Goal: Information Seeking & Learning: Learn about a topic

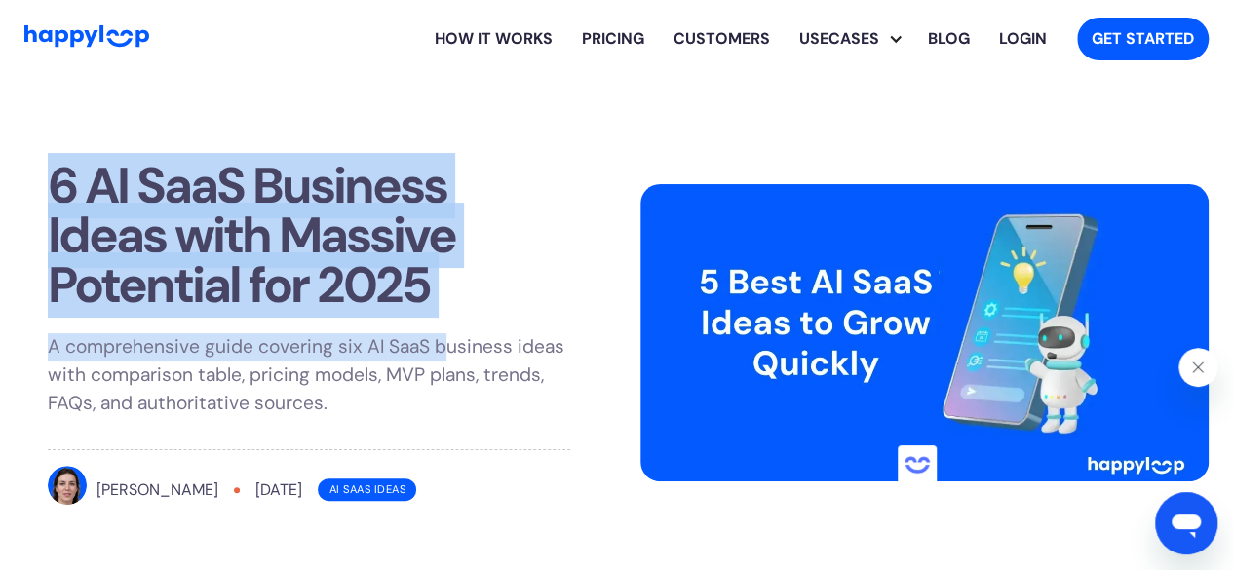
drag, startPoint x: 57, startPoint y: 186, endPoint x: 441, endPoint y: 311, distance: 404.0
click at [441, 311] on div "6 AI SaaS Business Ideas with Massive Potential for 2025 A comprehensive guide …" at bounding box center [308, 337] width 568 height 401
click at [439, 311] on div "6 AI SaaS Business Ideas with Massive Potential for 2025 A comprehensive guide …" at bounding box center [308, 337] width 568 height 401
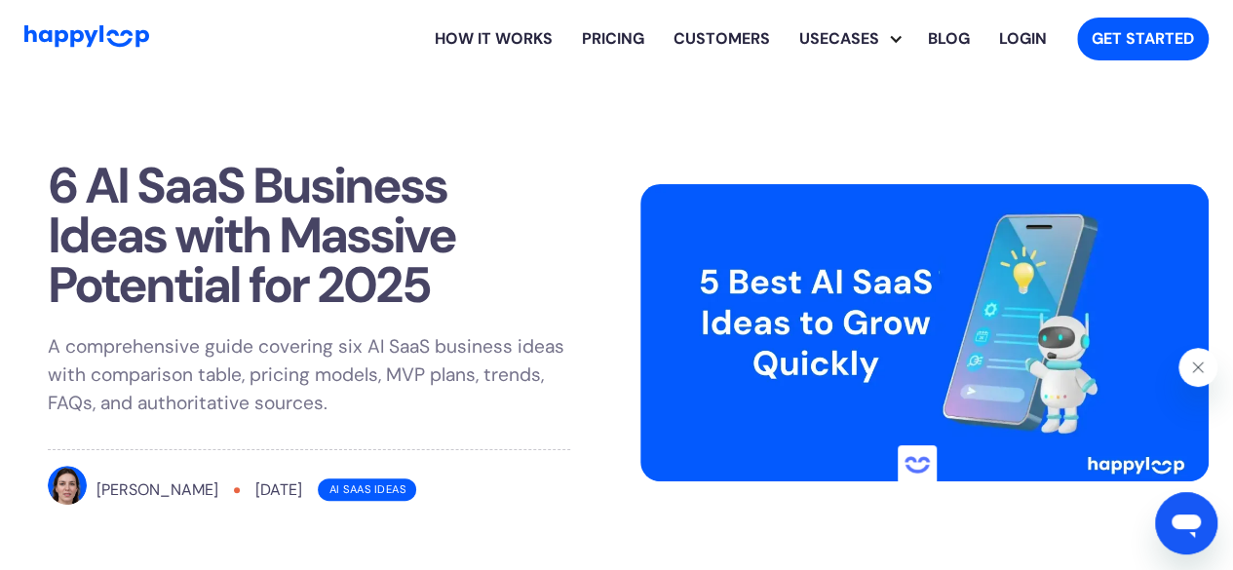
click at [1204, 369] on icon "Close message from Happie" at bounding box center [1199, 368] width 16 height 16
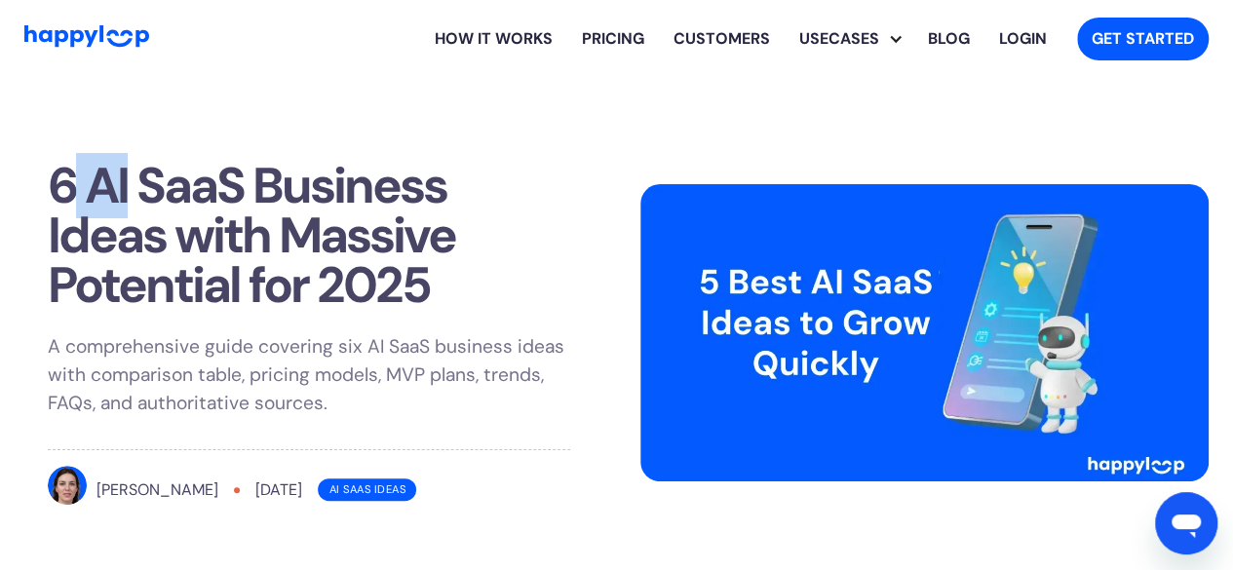
drag, startPoint x: 80, startPoint y: 182, endPoint x: 123, endPoint y: 190, distance: 43.6
click at [123, 190] on h1 "6 AI SaaS Business Ideas with Massive Potential for 2025" at bounding box center [309, 236] width 522 height 150
click at [124, 189] on h1 "6 AI SaaS Business Ideas with Massive Potential for 2025" at bounding box center [309, 236] width 522 height 150
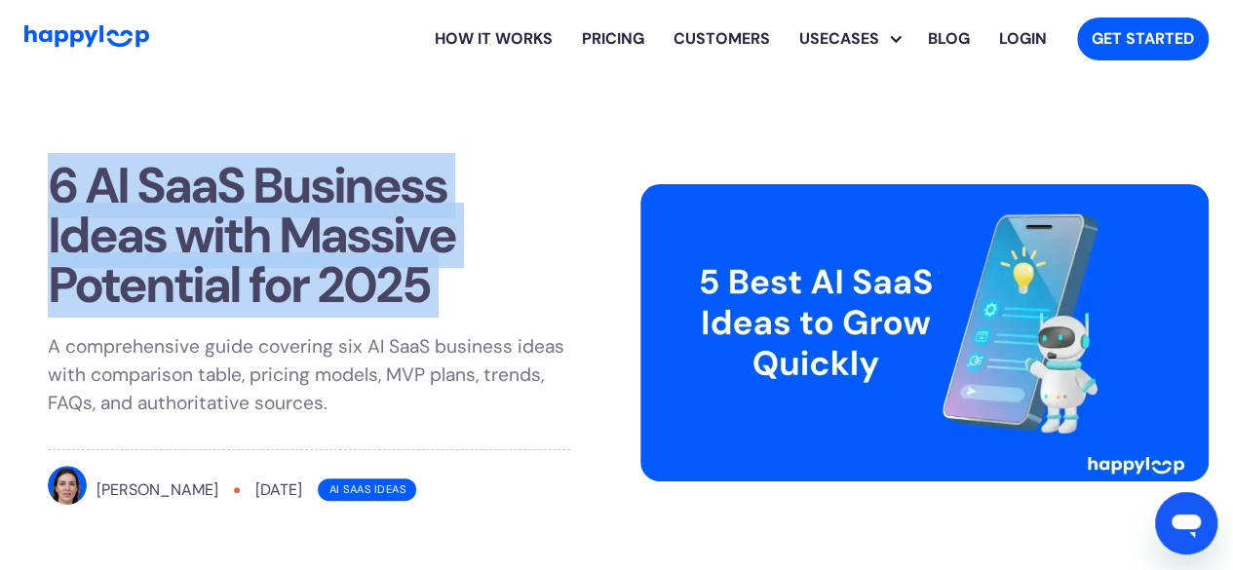
click at [124, 189] on h1 "6 AI SaaS Business Ideas with Massive Potential for 2025" at bounding box center [309, 236] width 522 height 150
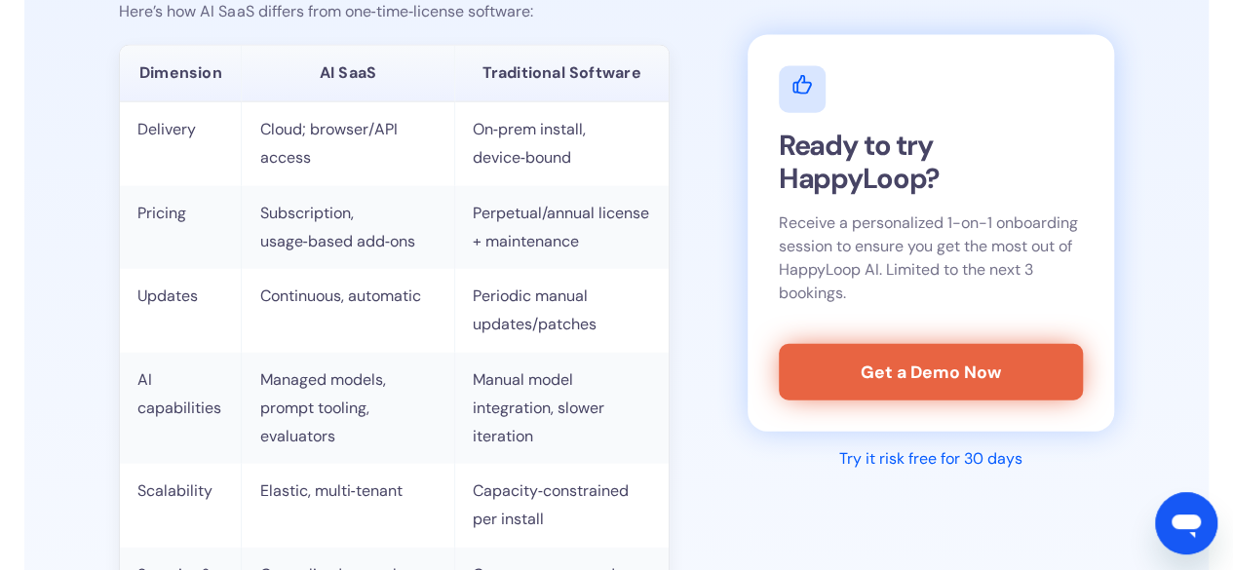
scroll to position [2145, 0]
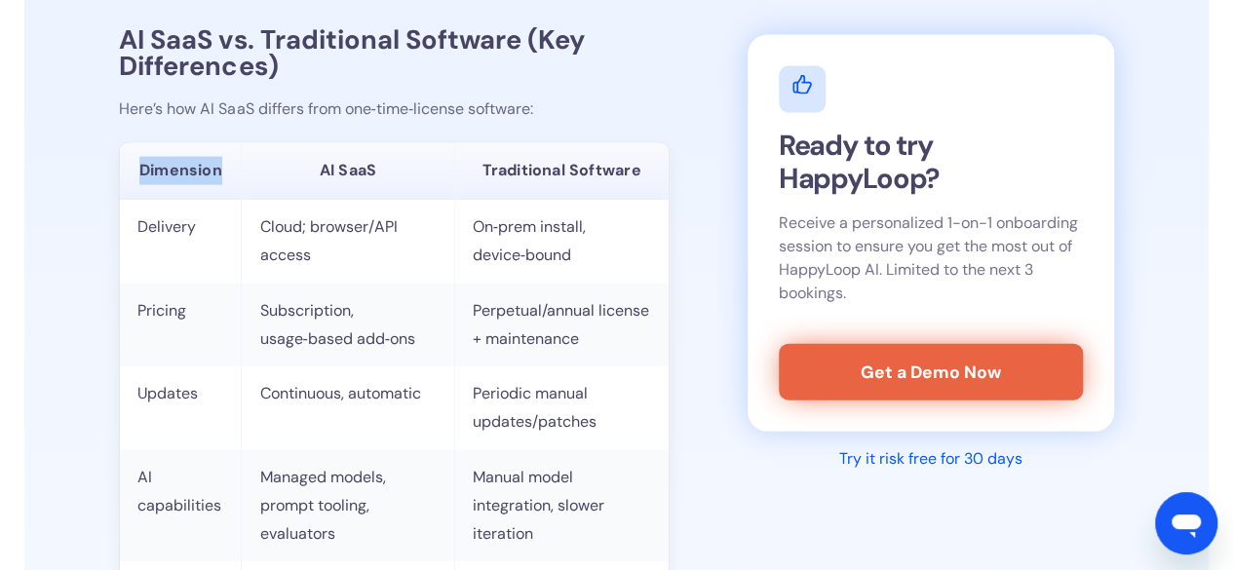
drag, startPoint x: 140, startPoint y: 139, endPoint x: 229, endPoint y: 158, distance: 90.6
click at [229, 158] on th "Dimension" at bounding box center [181, 171] width 122 height 57
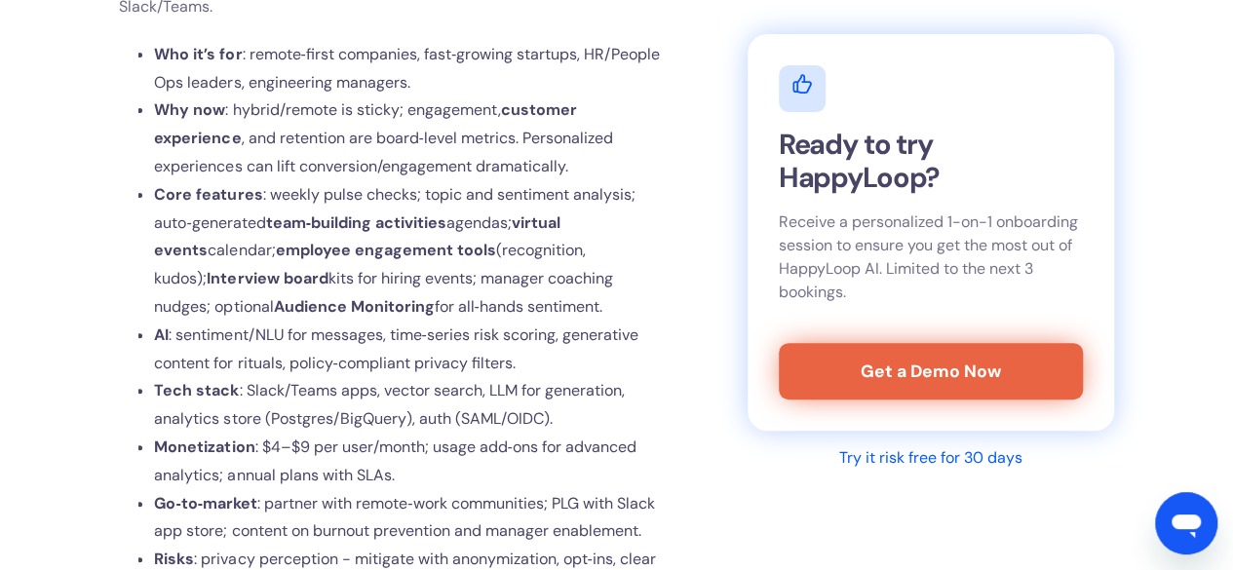
scroll to position [3998, 0]
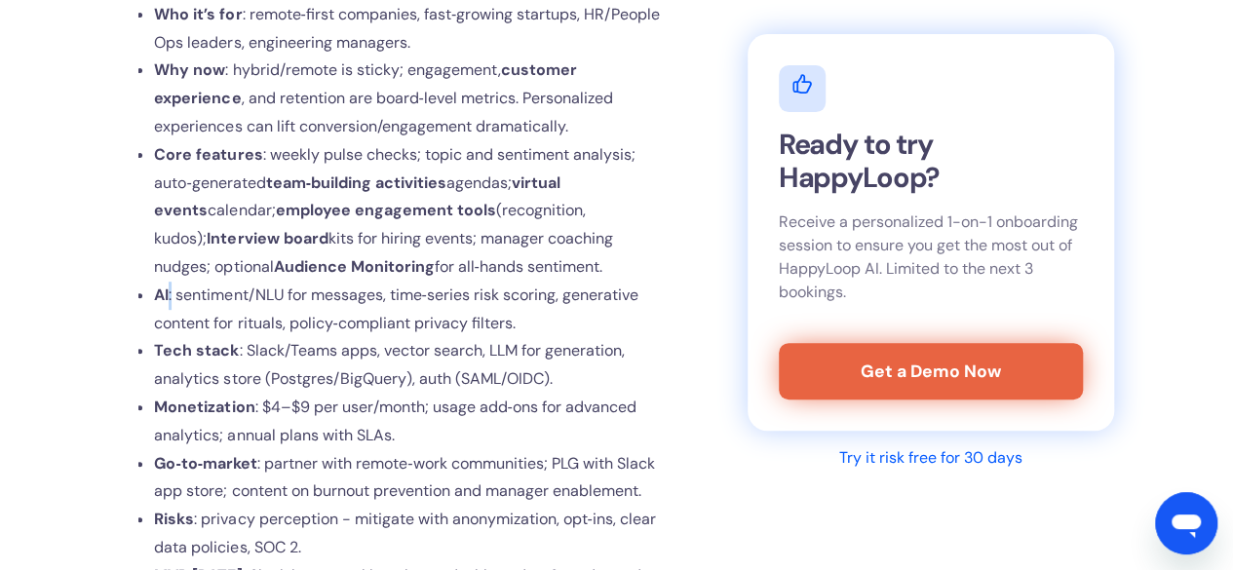
click at [168, 282] on li "AI : sentiment/NLU for messages, time‑series risk scoring, generative content f…" at bounding box center [411, 310] width 515 height 57
click at [165, 285] on strong "AI" at bounding box center [161, 295] width 15 height 20
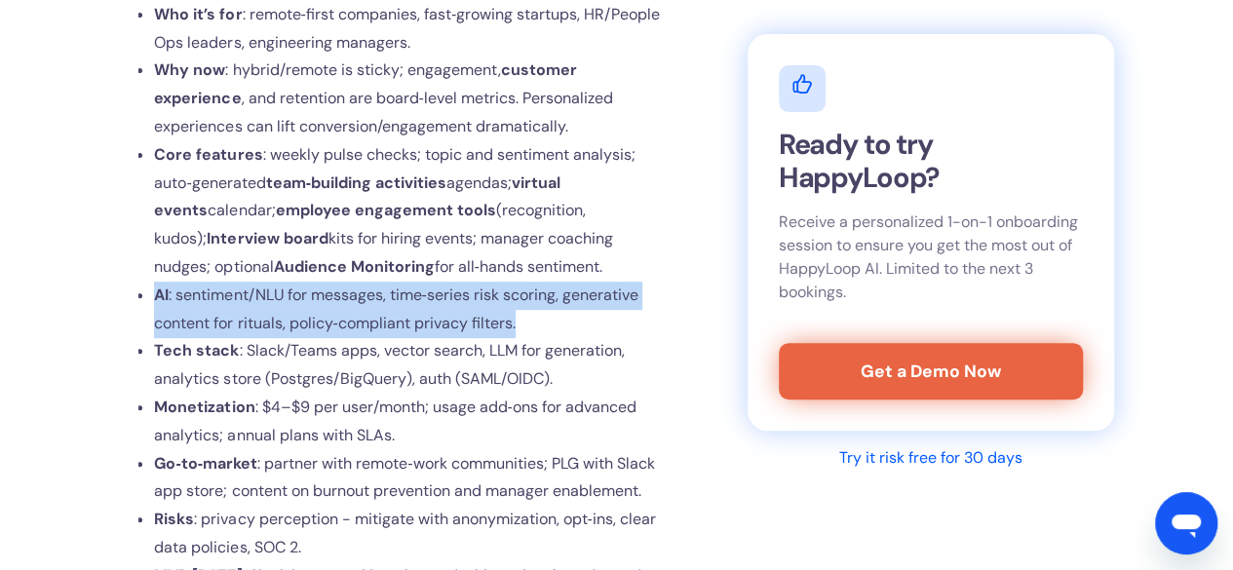
click at [165, 285] on strong "AI" at bounding box center [161, 295] width 15 height 20
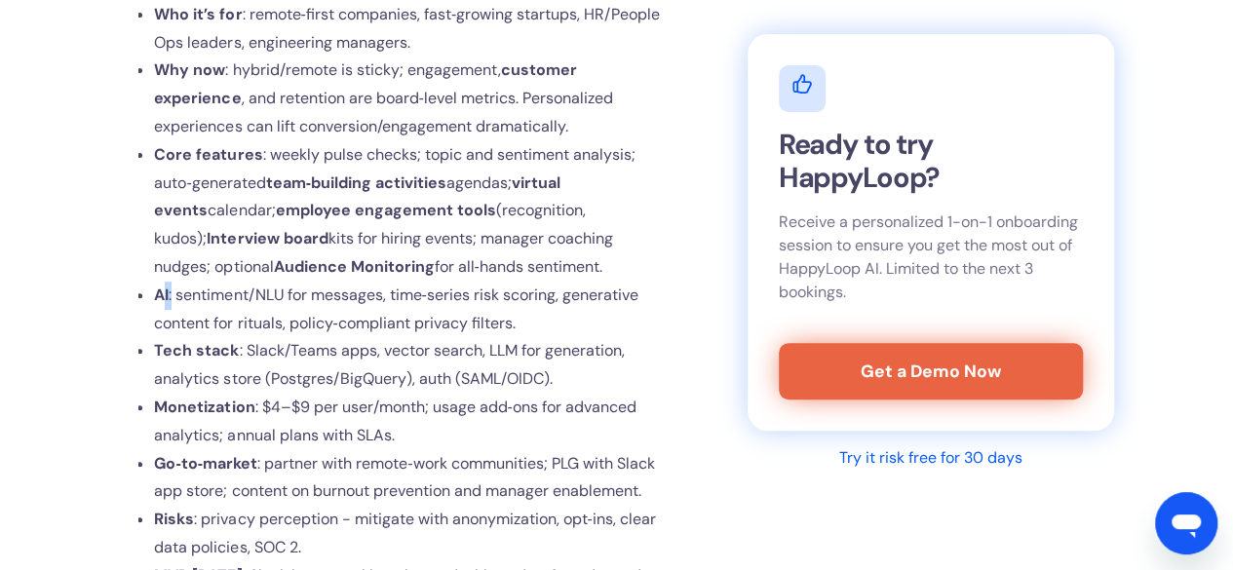
click at [172, 282] on li "AI : sentiment/NLU for messages, time‑series risk scoring, generative content f…" at bounding box center [411, 310] width 515 height 57
click at [172, 285] on span ": sentiment/NLU for messages, time‑series risk scoring, generative content for …" at bounding box center [396, 309] width 484 height 49
click at [169, 282] on li "AI : sentiment/NLU for messages, time‑series risk scoring, generative content f…" at bounding box center [411, 310] width 515 height 57
click at [169, 285] on strong "AI" at bounding box center [161, 295] width 15 height 20
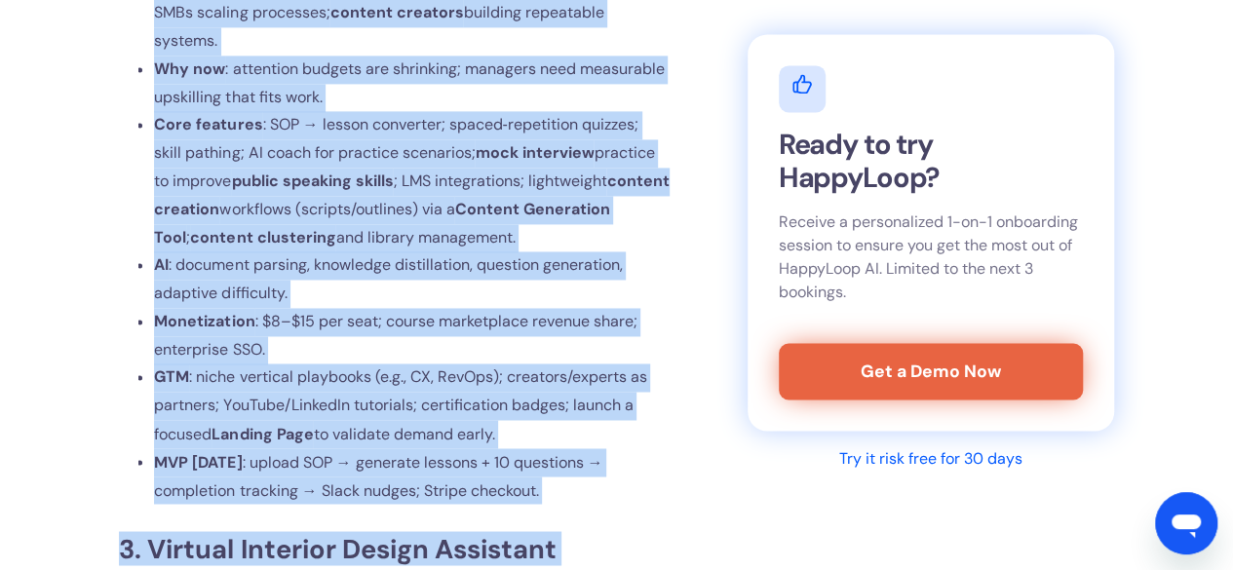
scroll to position [5324, 0]
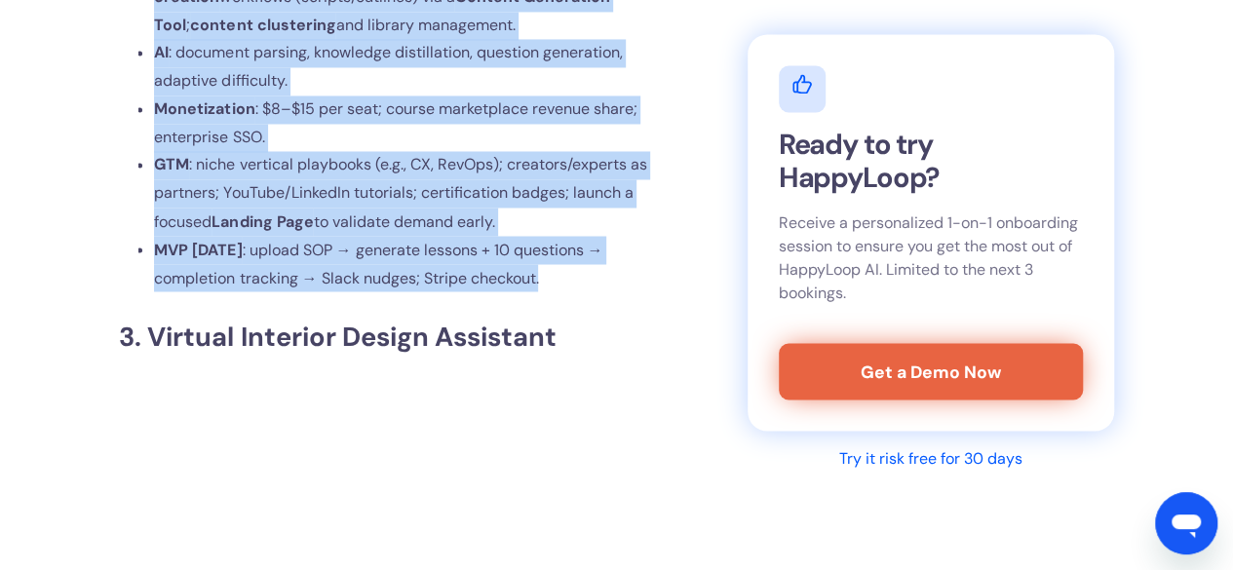
drag, startPoint x: 146, startPoint y: 143, endPoint x: 564, endPoint y: 253, distance: 431.4
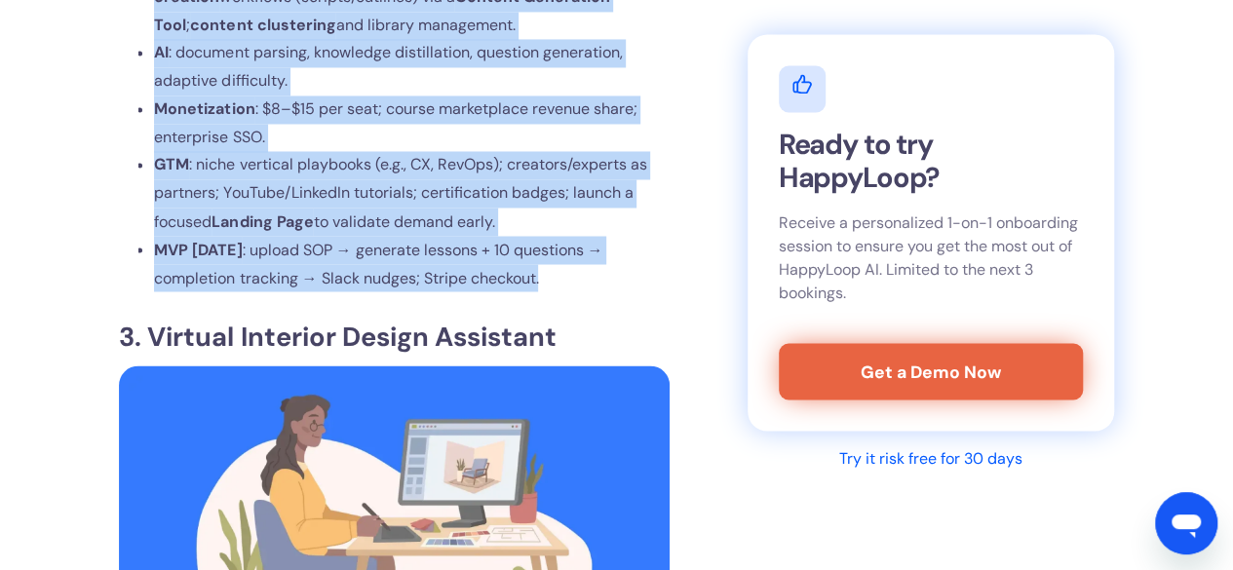
copy div "Loremipsumdol Sitametc adi Elitseddoeius Temporin utlab : Etdo magna aliquae AD…"
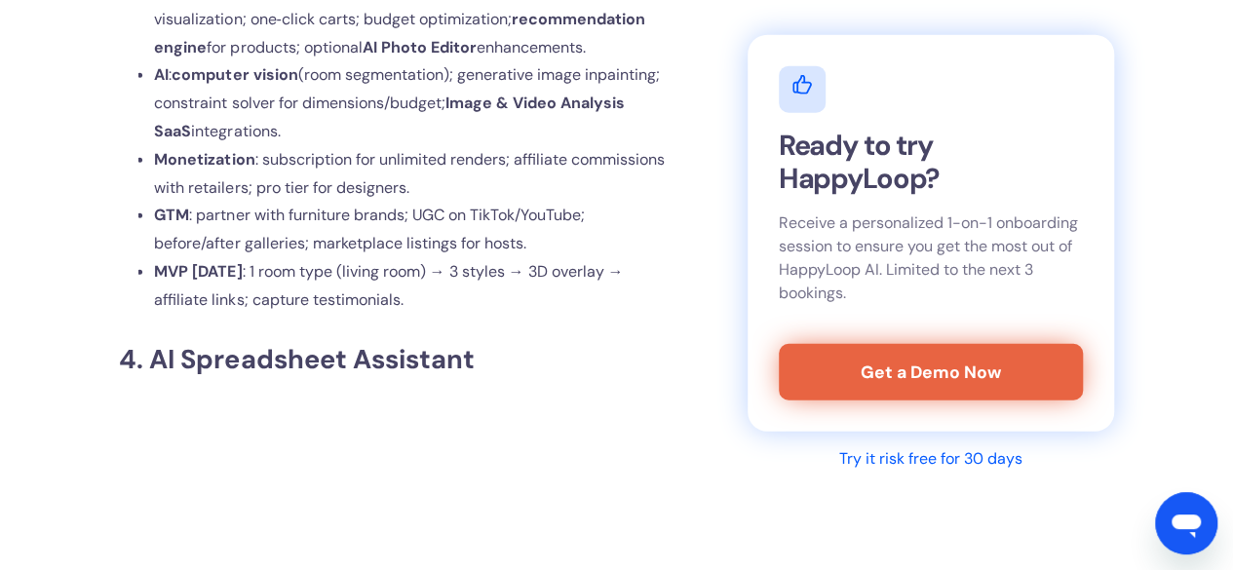
scroll to position [6202, 0]
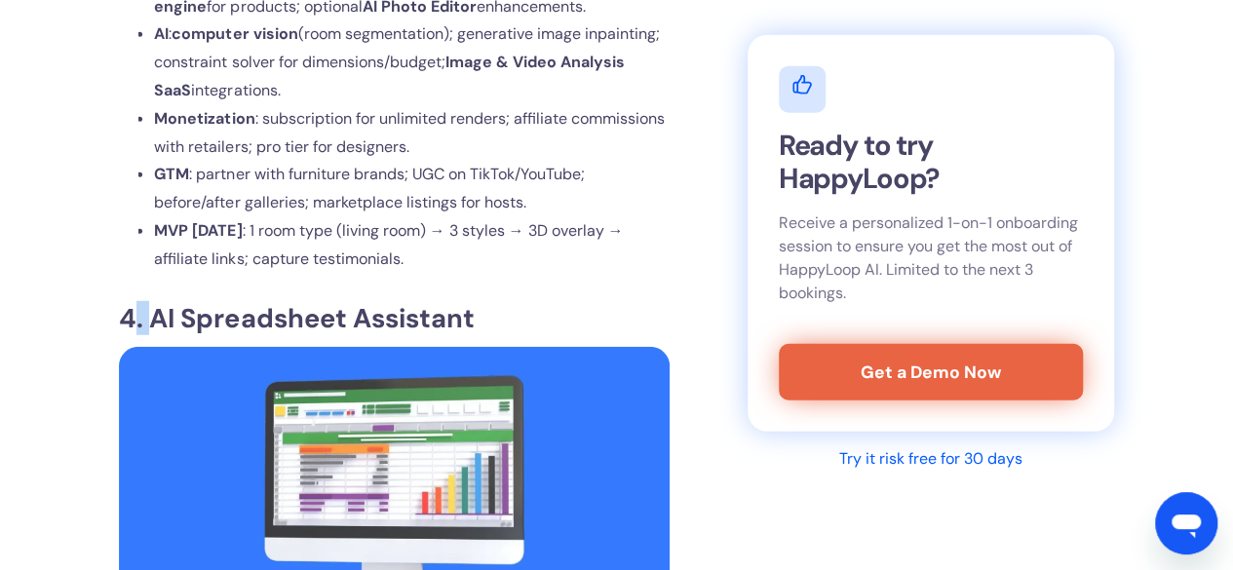
drag, startPoint x: 129, startPoint y: 287, endPoint x: 156, endPoint y: 295, distance: 28.7
click at [156, 301] on strong "4. AI Spreadsheet Assistant" at bounding box center [296, 318] width 355 height 34
click at [150, 301] on strong "4. AI Spreadsheet Assistant" at bounding box center [296, 318] width 355 height 34
drag, startPoint x: 162, startPoint y: 274, endPoint x: 322, endPoint y: 297, distance: 161.6
click at [307, 301] on strong "4. AI Spreadsheet Assistant" at bounding box center [296, 318] width 355 height 34
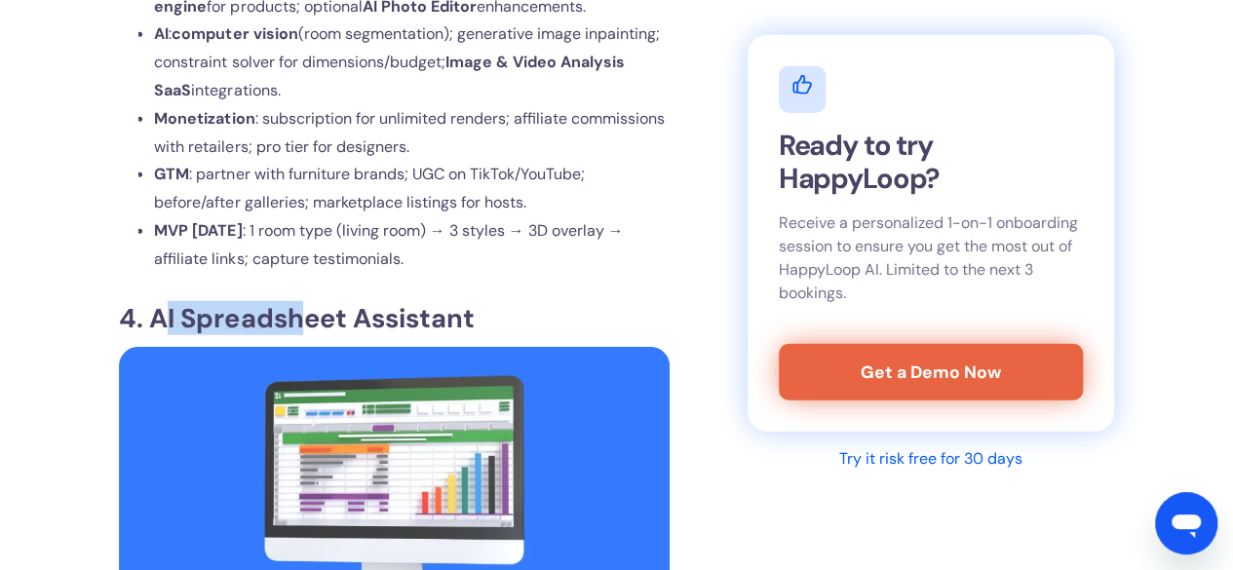
click at [332, 301] on strong "4. AI Spreadsheet Assistant" at bounding box center [296, 318] width 355 height 34
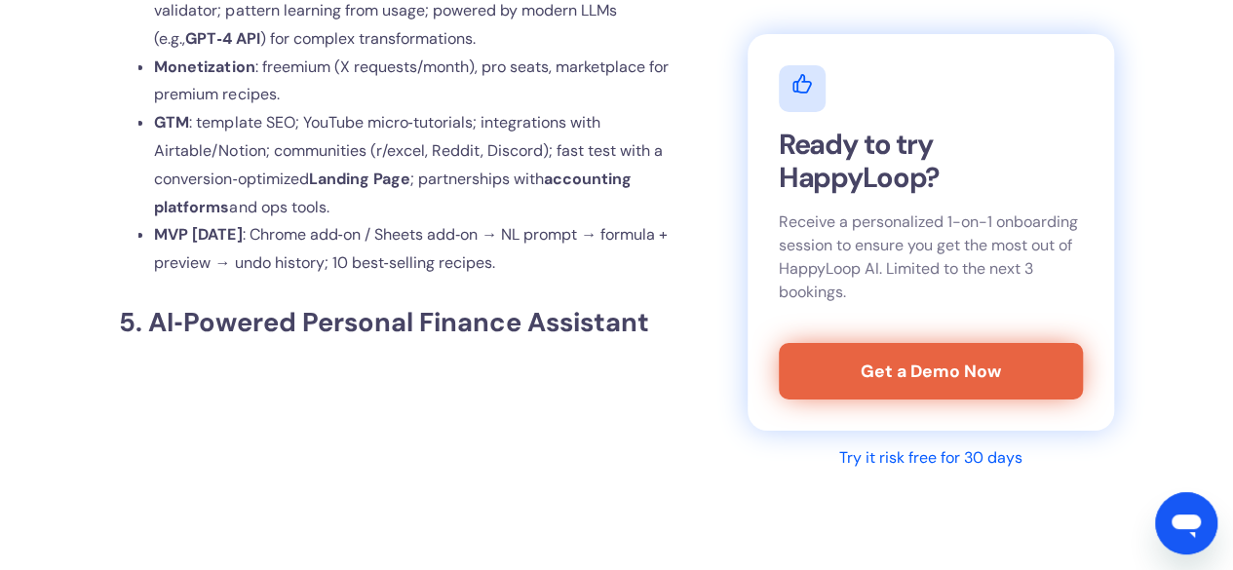
scroll to position [7177, 0]
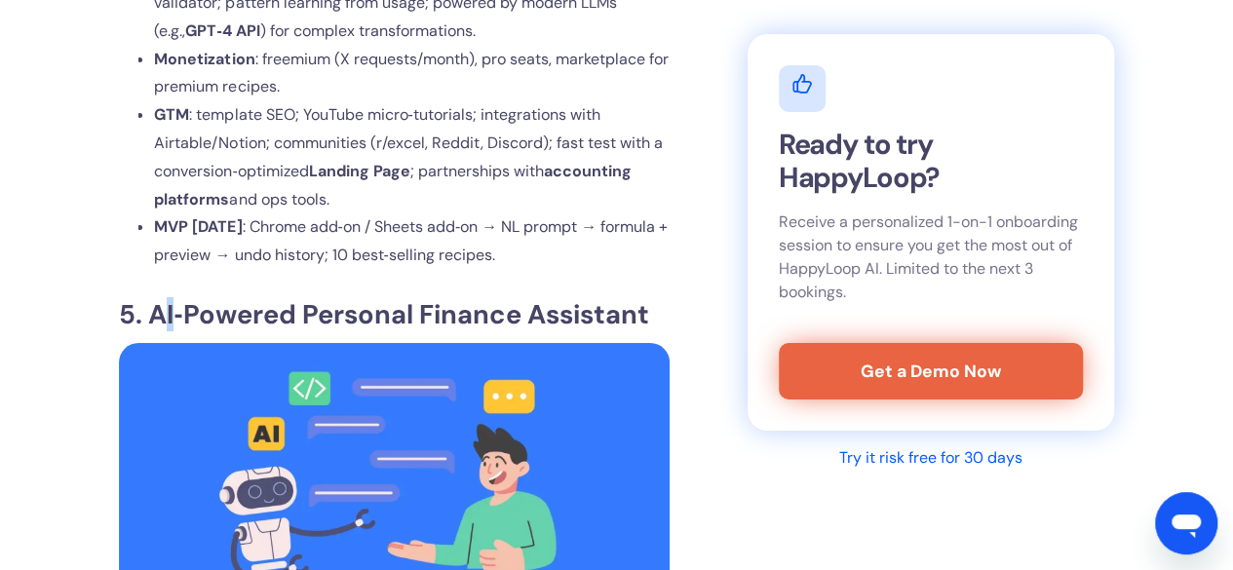
drag, startPoint x: 160, startPoint y: 288, endPoint x: 174, endPoint y: 288, distance: 13.7
click at [174, 297] on strong "5. AI‑Powered Personal Finance Assistant" at bounding box center [383, 314] width 529 height 34
click at [160, 297] on strong "5. AI‑Powered Personal Finance Assistant" at bounding box center [383, 314] width 529 height 34
drag, startPoint x: 149, startPoint y: 282, endPoint x: 179, endPoint y: 286, distance: 30.5
click at [179, 297] on strong "5. AI‑Powered Personal Finance Assistant" at bounding box center [383, 314] width 529 height 34
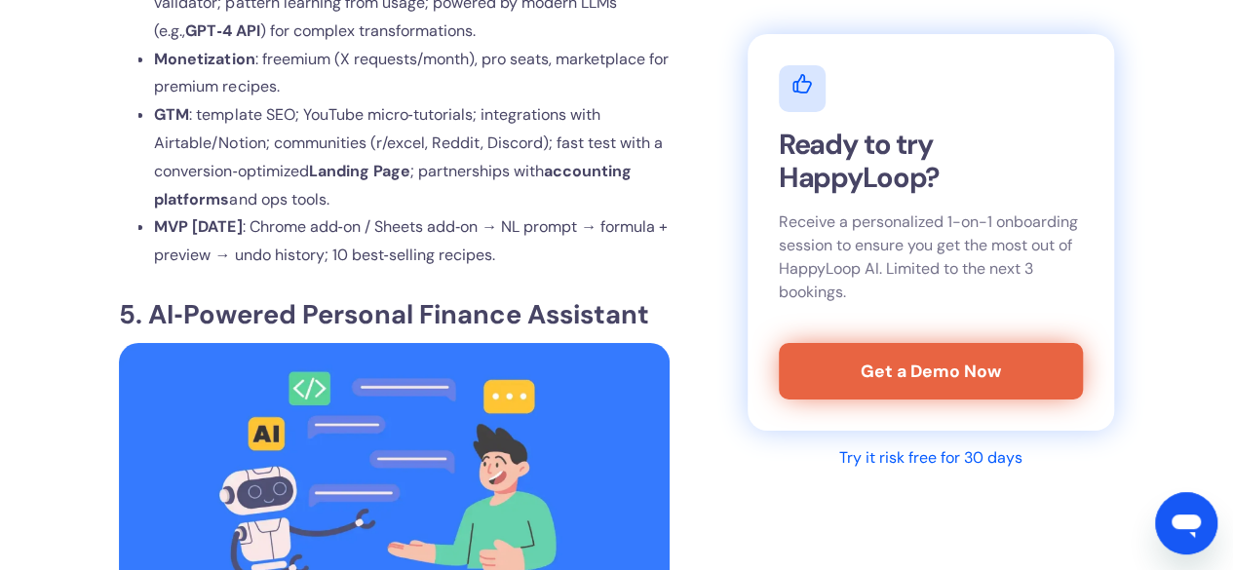
click at [96, 300] on div "AI SaaS has moved from buzzword to business backbone. With cloud-native infrast…" at bounding box center [616, 107] width 1184 height 13399
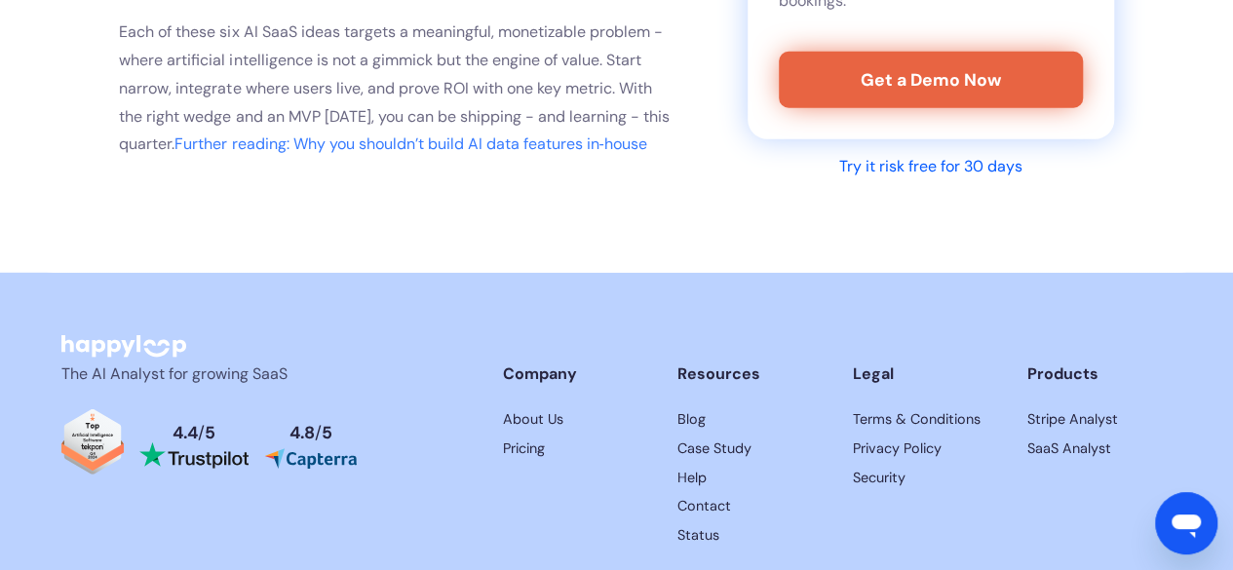
scroll to position [13784, 0]
